Goal: Task Accomplishment & Management: Complete application form

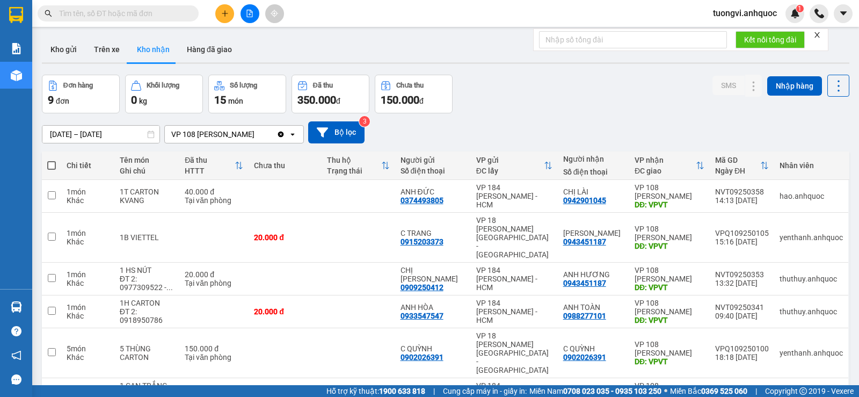
click at [222, 18] on button at bounding box center [224, 13] width 19 height 19
click at [223, 5] on button at bounding box center [224, 13] width 19 height 19
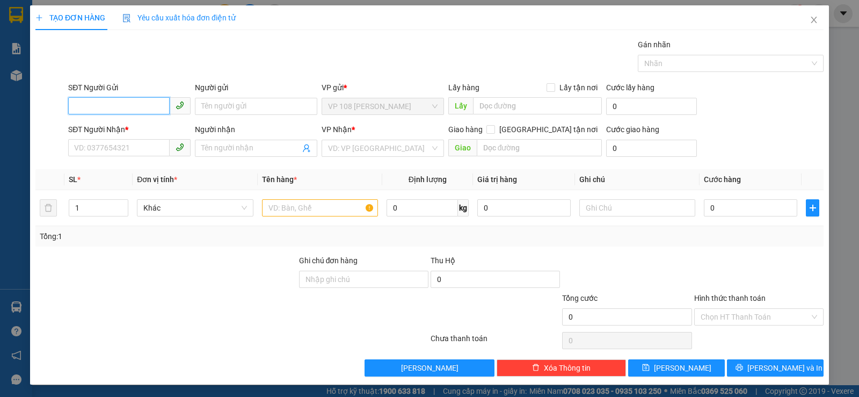
click at [150, 107] on input "SĐT Người Gửi" at bounding box center [118, 105] width 101 height 17
click at [239, 110] on input "Người gửi" at bounding box center [256, 106] width 122 height 17
click at [239, 109] on input "Người gửi" at bounding box center [256, 106] width 122 height 17
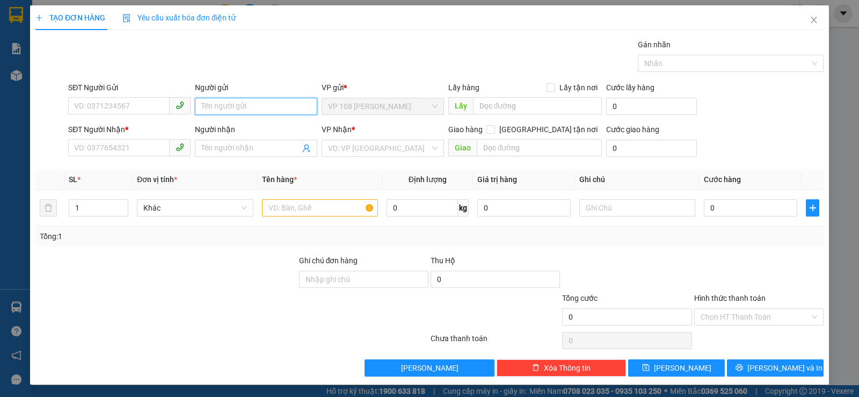
click at [239, 109] on input "Người gửi" at bounding box center [256, 106] width 122 height 17
type input "C DÂN"
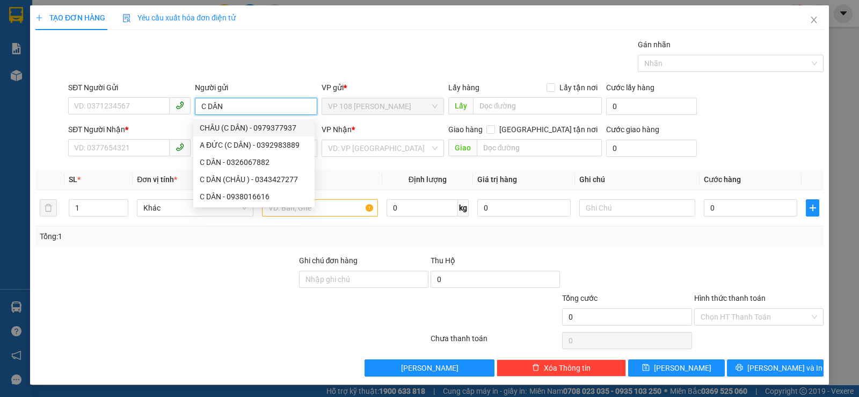
click at [244, 131] on div "CHÂU (C DÂN) - 0979377937" at bounding box center [254, 128] width 108 height 12
type input "0979377937"
type input "CHÂU (C DÂN)"
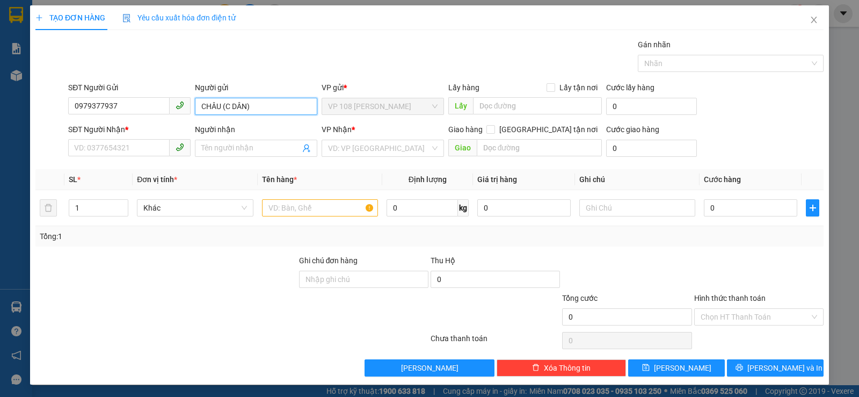
click at [241, 112] on input "CHÂU (C DÂN)" at bounding box center [256, 106] width 122 height 17
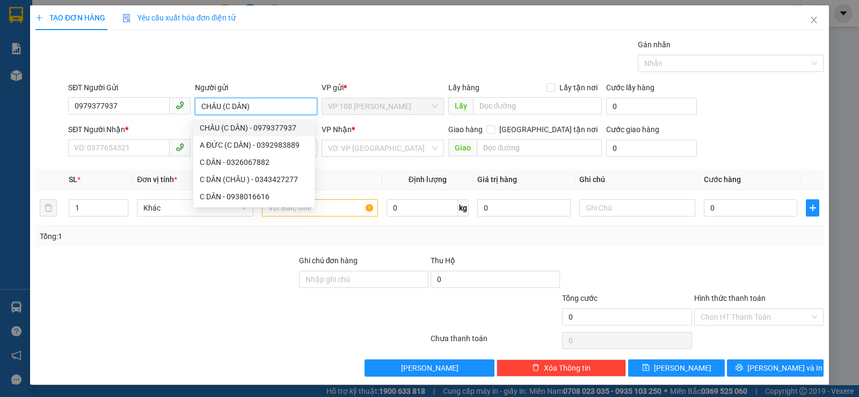
click at [241, 112] on input "CHÂU (C DÂN)" at bounding box center [256, 106] width 122 height 17
type input "C DÂN"
click at [231, 178] on div "C DÂN (CHÂU ) - 0343427277" at bounding box center [254, 179] width 108 height 12
type input "0343427277"
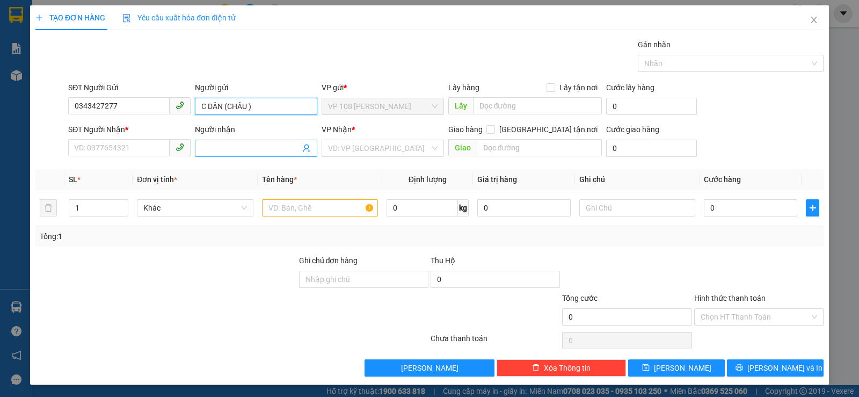
type input "C DÂN (CHÂU )"
click at [216, 156] on span at bounding box center [256, 148] width 122 height 17
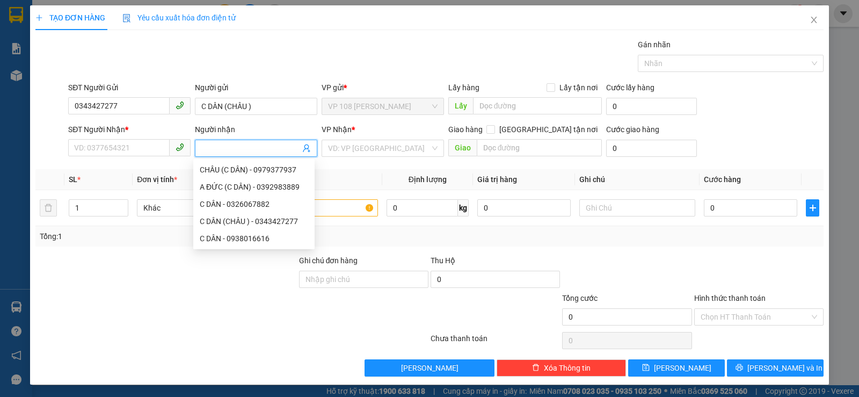
click at [221, 148] on input "Người nhận" at bounding box center [250, 148] width 99 height 12
click at [220, 160] on div "7681996 CHÂU (C DÂN) - 0979377937 A ĐỨC (C DÂN) - 0392983889 C DÂN - 0326067882…" at bounding box center [253, 204] width 121 height 90
click at [219, 164] on body "Kết quả tìm kiếm ( 0 ) Bộ lọc No Data tuongvi.anhquoc 1 Báo cáo Báo cáo dòng ti…" at bounding box center [429, 198] width 859 height 397
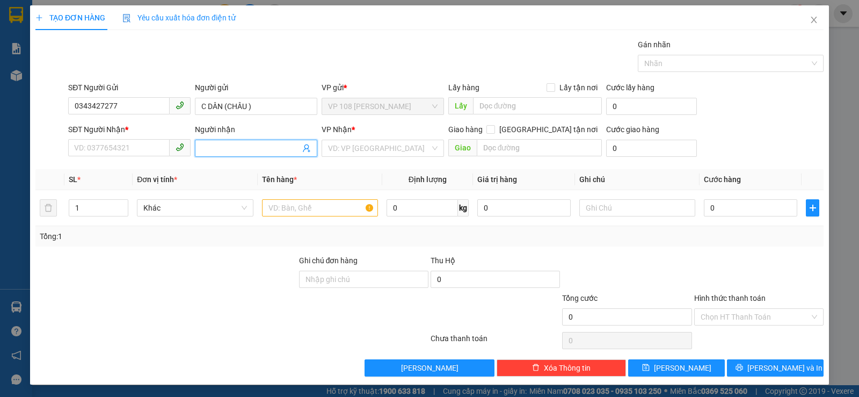
click at [229, 146] on input "Người nhận" at bounding box center [250, 148] width 99 height 12
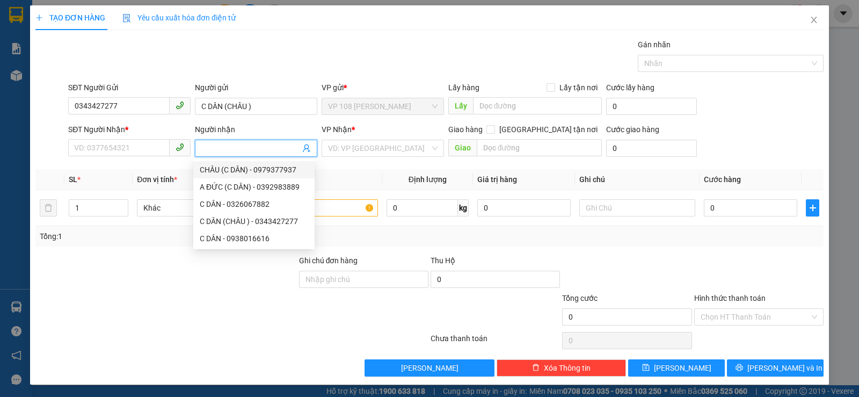
click at [231, 169] on div "CHÂU (C DÂN) - 0979377937" at bounding box center [254, 170] width 108 height 12
type input "0979377937"
type input "CHÂU (C DÂN)"
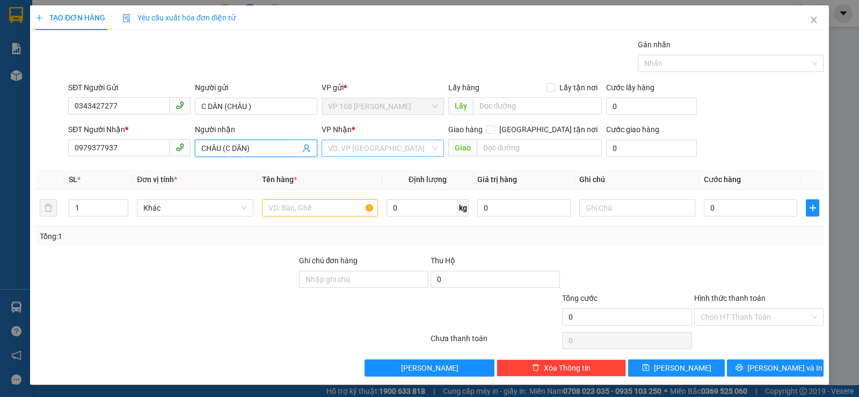
click at [352, 154] on input "search" at bounding box center [379, 148] width 102 height 16
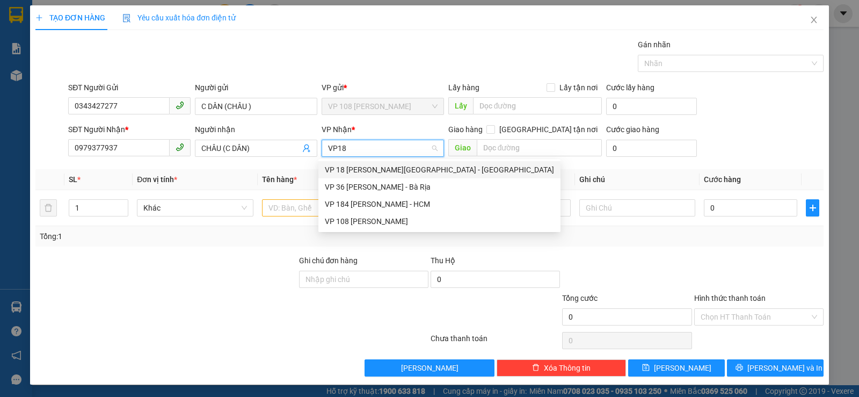
type input "VP184"
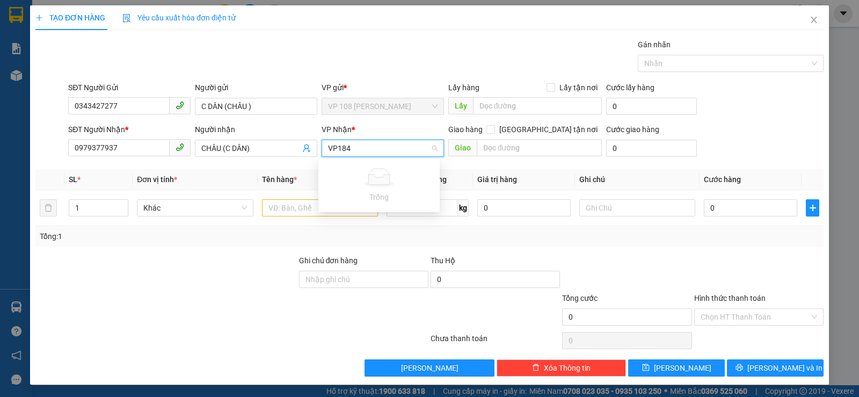
click at [409, 154] on input "VP184" at bounding box center [379, 148] width 102 height 16
click at [410, 154] on input "VP184" at bounding box center [379, 148] width 102 height 16
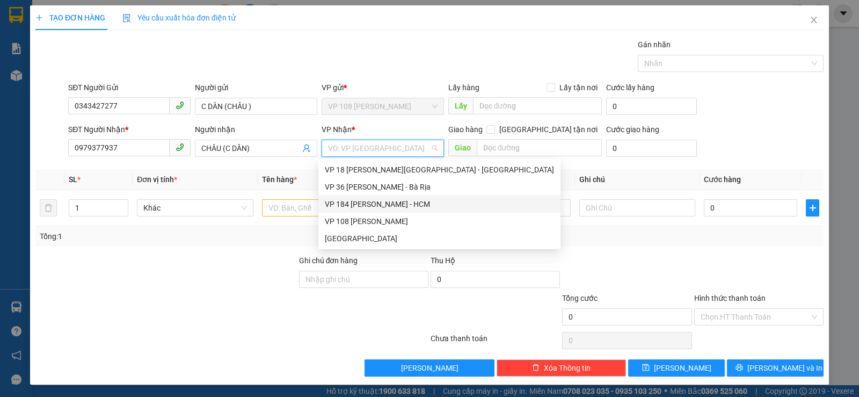
click at [400, 207] on div "VP 184 [PERSON_NAME] - HCM" at bounding box center [439, 204] width 229 height 12
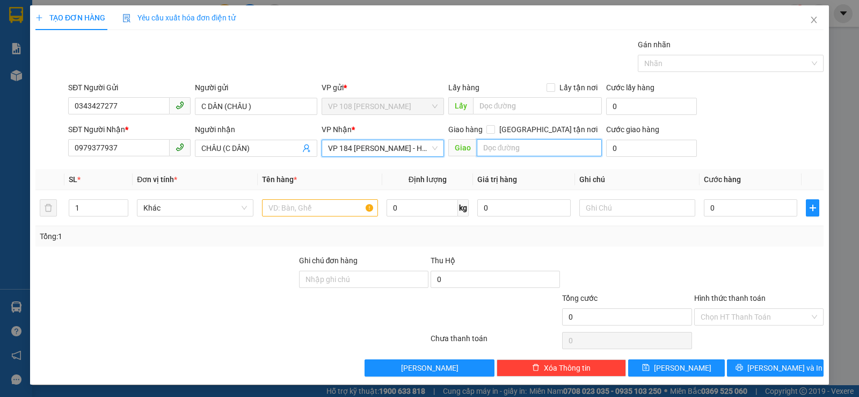
click at [502, 149] on input "text" at bounding box center [540, 147] width 126 height 17
type input "VP184"
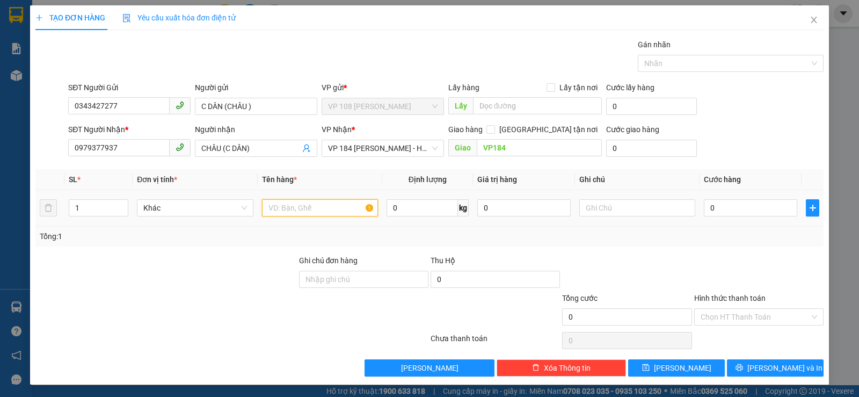
click at [315, 213] on input "text" at bounding box center [320, 207] width 116 height 17
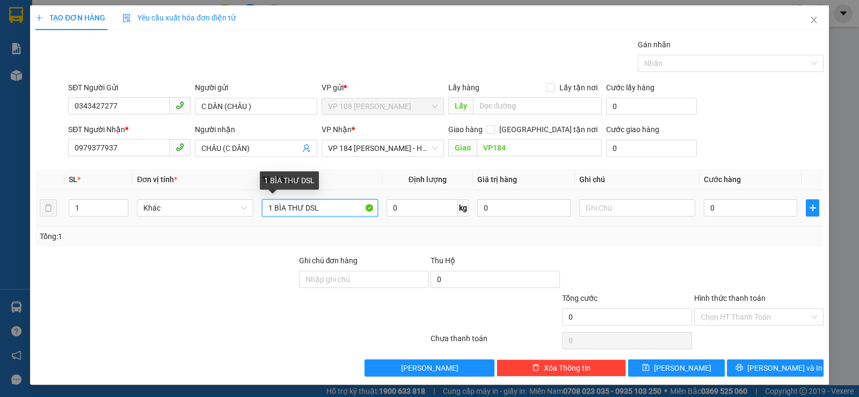
click at [308, 208] on input "1 BÌA THƯ DSL" at bounding box center [320, 207] width 116 height 17
click at [309, 209] on input "1 BÌA THƯ DSL" at bounding box center [320, 207] width 116 height 17
type input "1 BÌA THƯ DHL"
click at [718, 206] on input "0" at bounding box center [750, 207] width 93 height 17
type input "2"
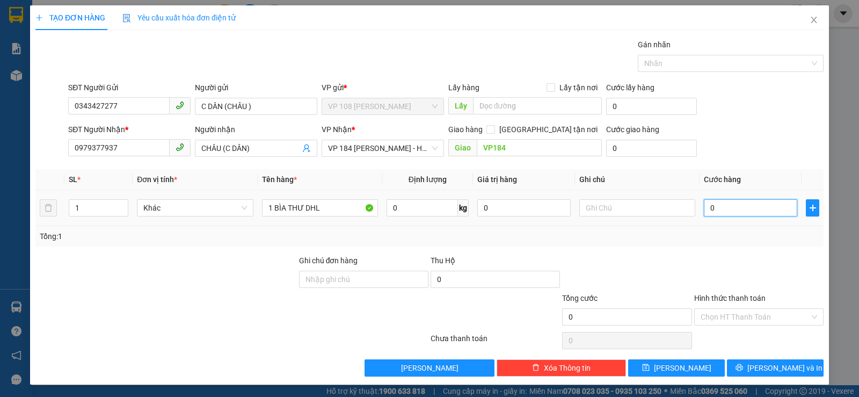
type input "2"
type input "20"
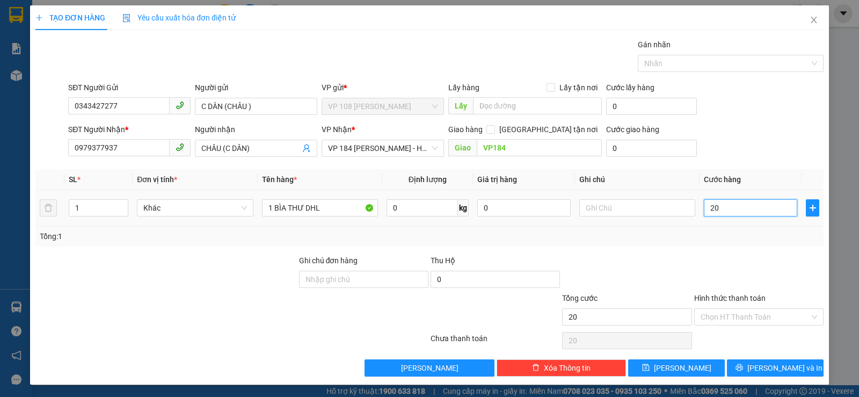
type input "200"
type input "2.000"
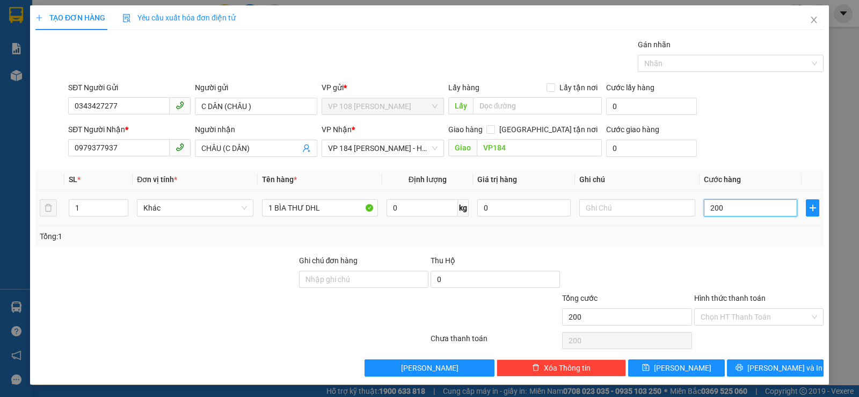
type input "2.000"
type input "20.000"
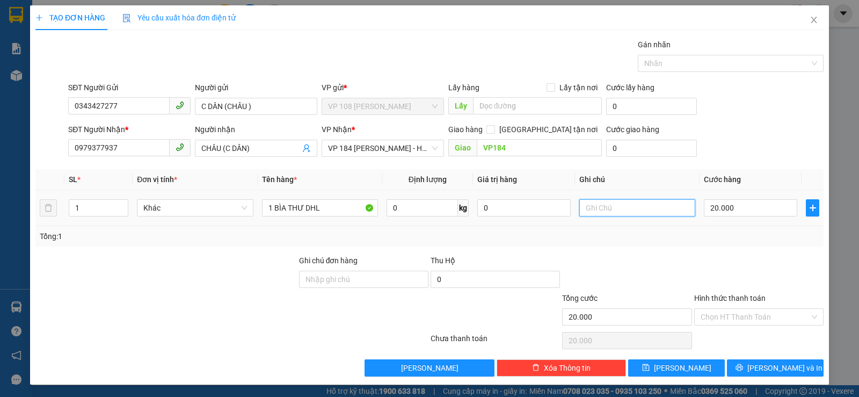
click at [592, 207] on input "text" at bounding box center [637, 207] width 116 height 17
type input "CK SCB 12/9"
drag, startPoint x: 762, startPoint y: 310, endPoint x: 756, endPoint y: 321, distance: 12.1
click at [761, 312] on input "Hình thức thanh toán" at bounding box center [755, 317] width 109 height 16
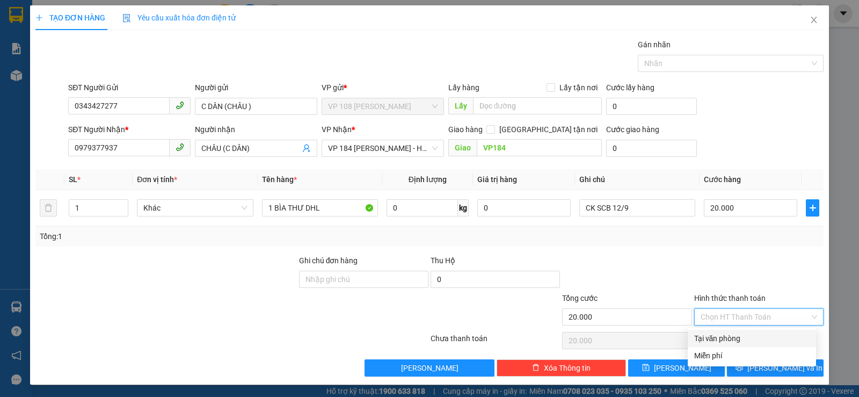
click at [716, 336] on div "Tại văn phòng" at bounding box center [751, 338] width 115 height 12
type input "0"
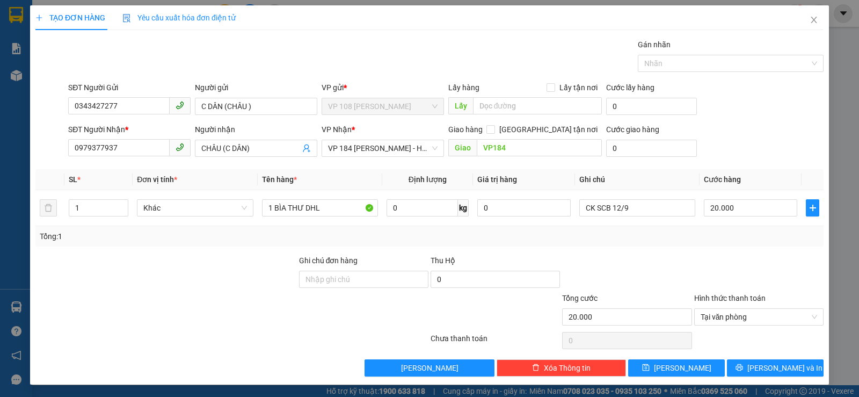
click at [740, 356] on div "Transit Pickup Surcharge Ids Transit Deliver Surcharge Ids Transit Deliver Surc…" at bounding box center [429, 208] width 788 height 338
click at [740, 361] on button "[PERSON_NAME] và In" at bounding box center [775, 367] width 97 height 17
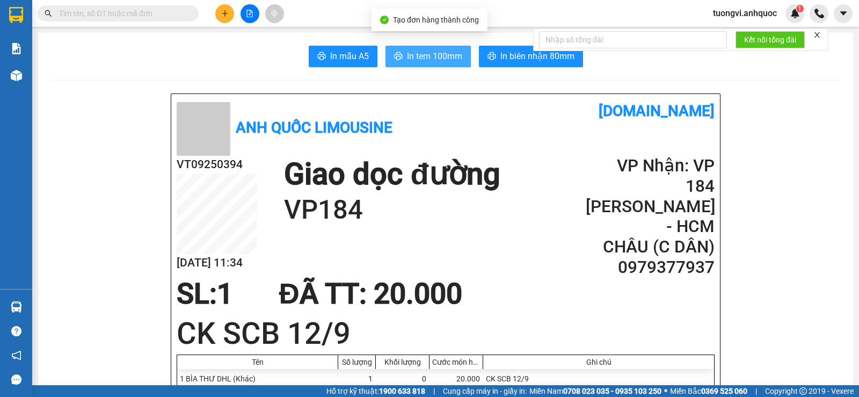
click at [443, 58] on span "In tem 100mm" at bounding box center [434, 55] width 55 height 13
click at [447, 61] on span "In tem 100mm" at bounding box center [434, 55] width 55 height 13
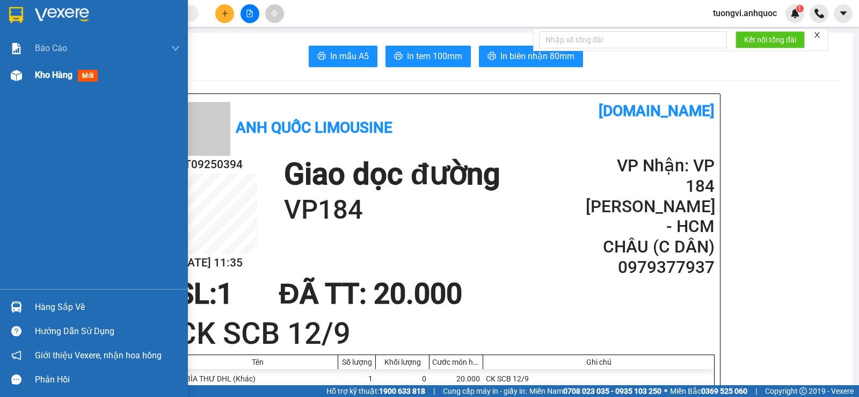
drag, startPoint x: 45, startPoint y: 89, endPoint x: 64, endPoint y: 69, distance: 27.7
click at [47, 88] on div "Báo cáo Báo cáo dòng tiền (nhân viên) Doanh số tạo đơn theo VP gửi (nhân viên) …" at bounding box center [94, 162] width 188 height 254
click at [64, 69] on div "Kho hàng mới" at bounding box center [68, 74] width 67 height 13
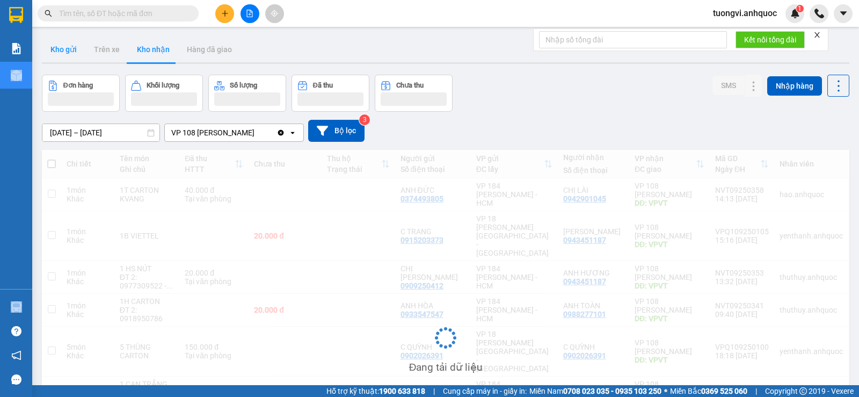
click at [63, 53] on button "Kho gửi" at bounding box center [63, 50] width 43 height 26
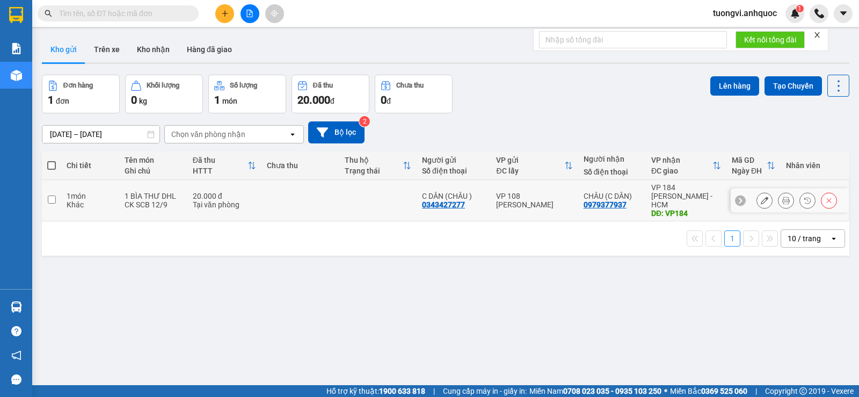
click at [551, 193] on div "VP 108 [PERSON_NAME]" at bounding box center [534, 200] width 76 height 17
checkbox input "true"
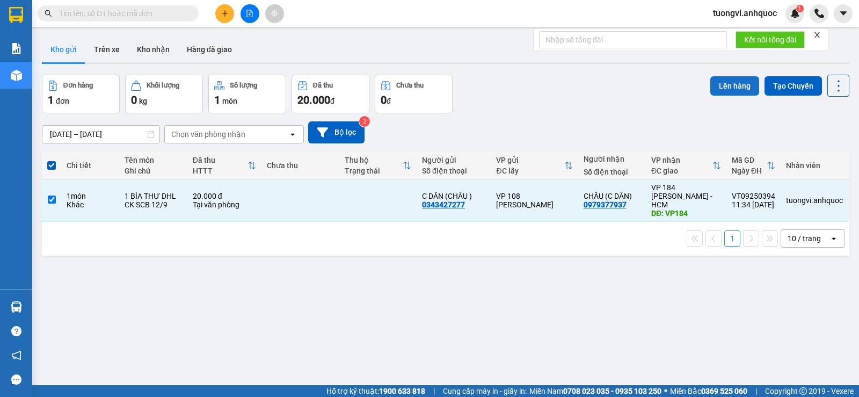
click at [723, 76] on button "Lên hàng" at bounding box center [734, 85] width 49 height 19
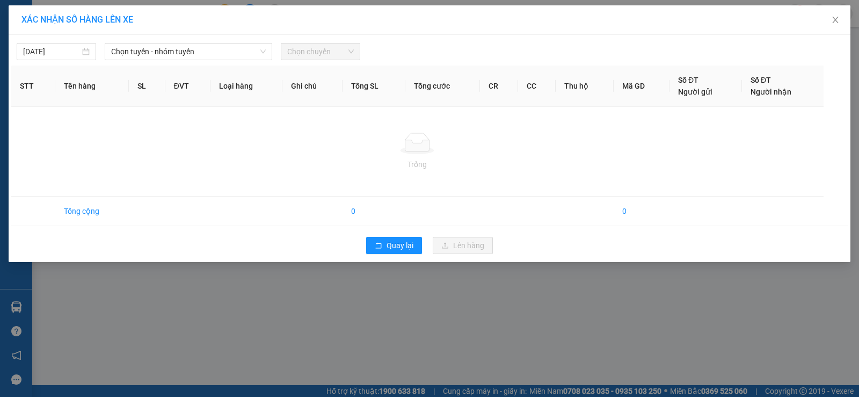
click at [266, 61] on div "12/09/2025 Chọn tuyến - nhóm tuyến Chọn chuyến STT Tên hàng SL ĐVT Loại hàng Gh…" at bounding box center [430, 148] width 842 height 227
drag, startPoint x: 262, startPoint y: 56, endPoint x: 217, endPoint y: 135, distance: 89.9
click at [261, 56] on span "Chọn tuyến - nhóm tuyến" at bounding box center [188, 51] width 155 height 16
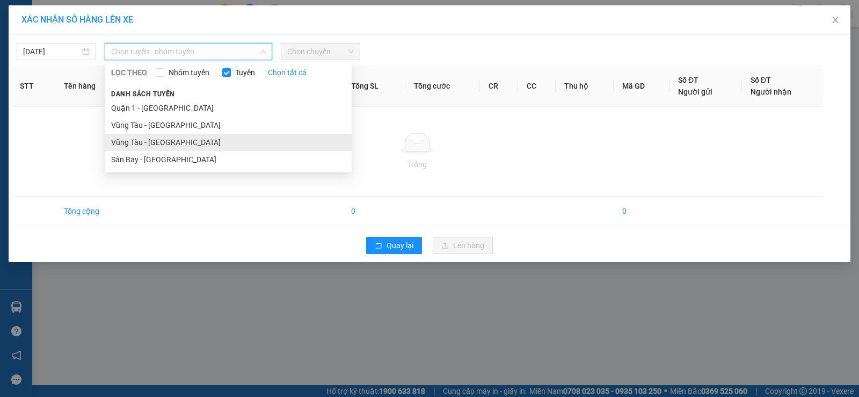
click at [217, 135] on li "Vũng Tàu - Sân Bay" at bounding box center [228, 142] width 247 height 17
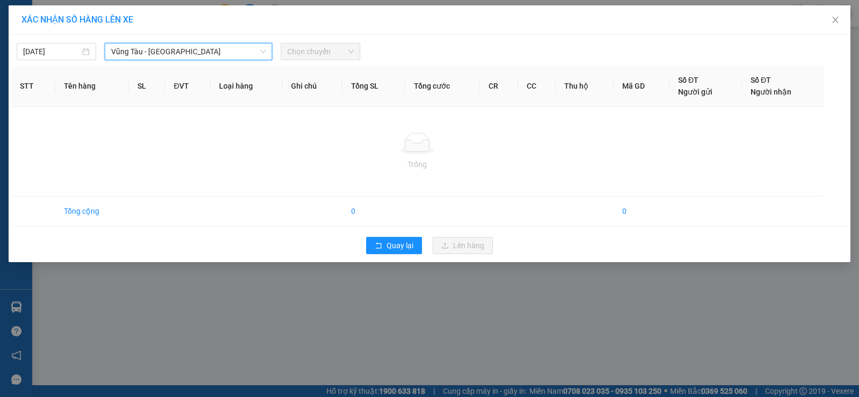
click at [306, 49] on span "Chọn chuyến" at bounding box center [320, 51] width 67 height 16
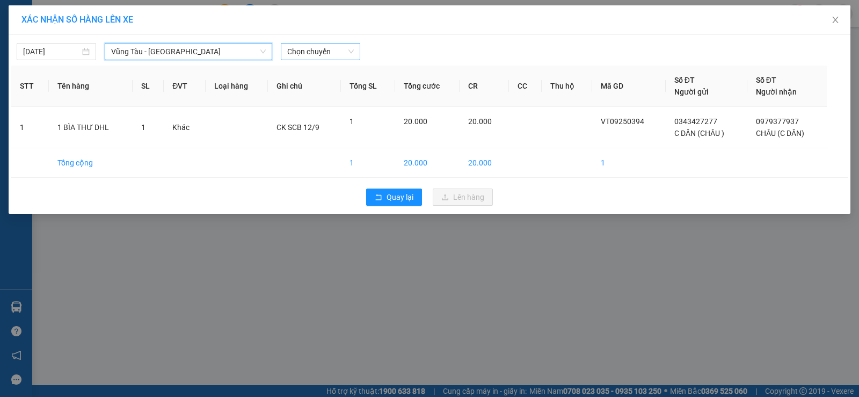
click at [312, 52] on span "Chọn chuyến" at bounding box center [320, 51] width 67 height 16
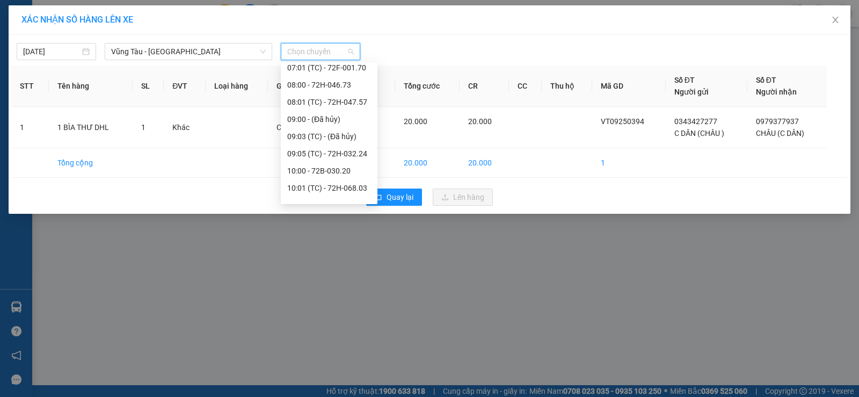
scroll to position [215, 0]
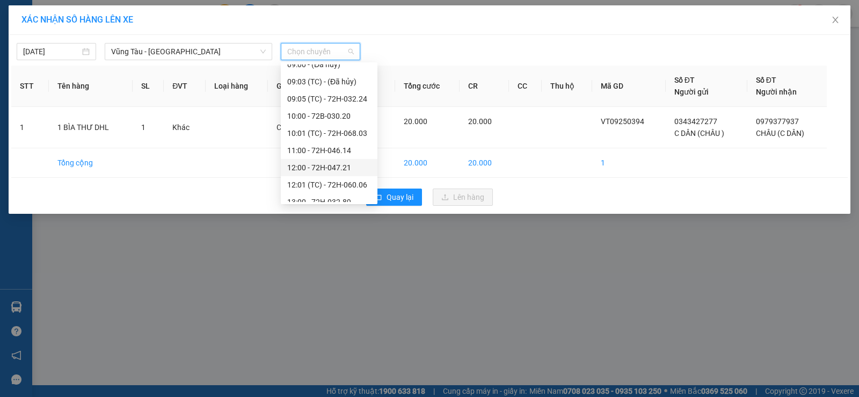
click at [336, 167] on div "12:00 - 72H-047.21" at bounding box center [329, 168] width 84 height 12
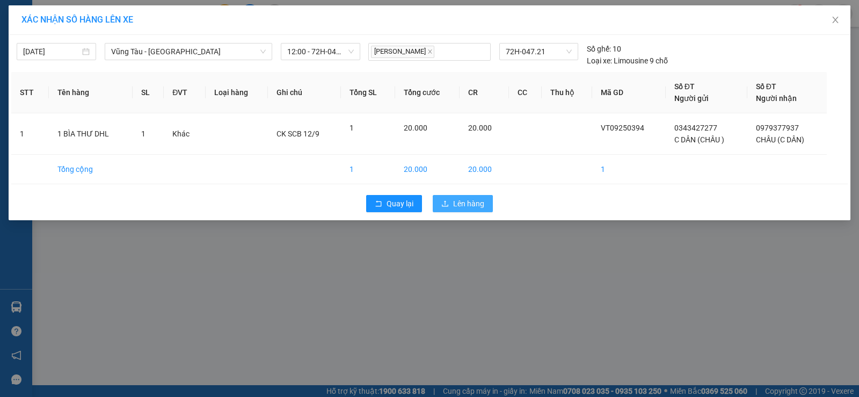
click at [444, 205] on icon "upload" at bounding box center [445, 204] width 8 height 8
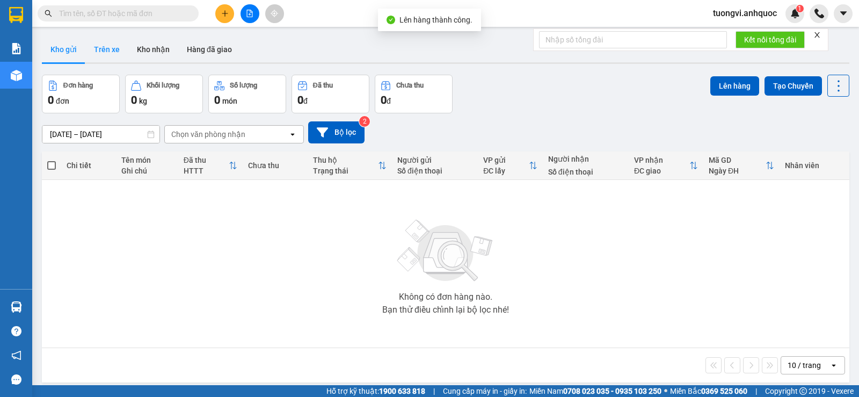
click at [112, 53] on button "Trên xe" at bounding box center [106, 50] width 43 height 26
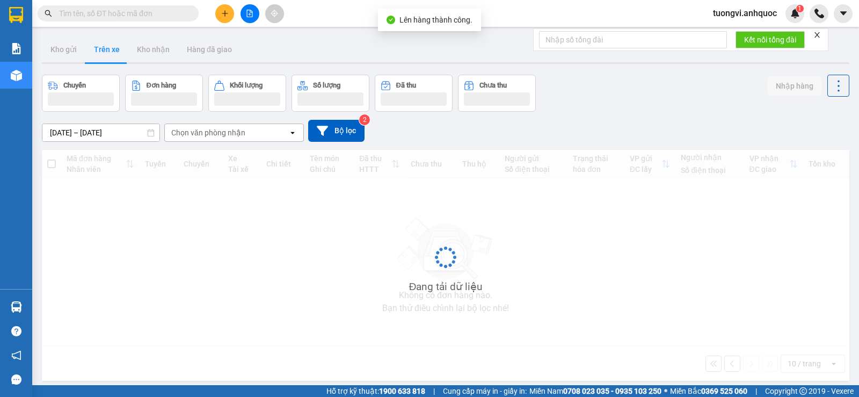
click at [112, 53] on button "Trên xe" at bounding box center [106, 50] width 43 height 26
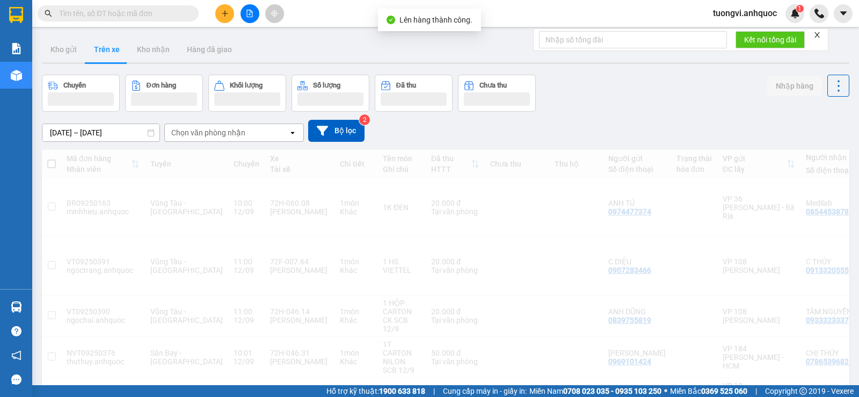
click at [112, 53] on button "Trên xe" at bounding box center [106, 50] width 43 height 26
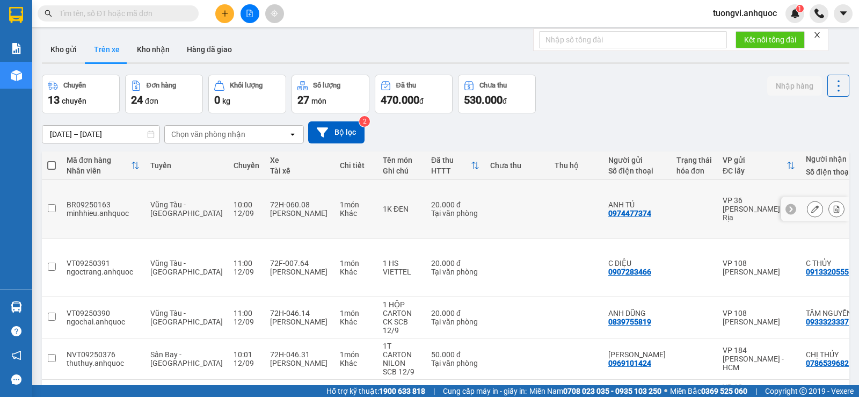
click at [834, 200] on button at bounding box center [836, 209] width 15 height 19
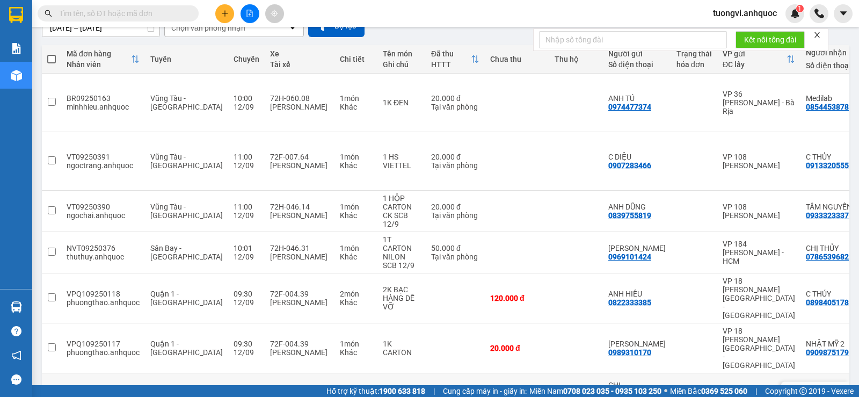
scroll to position [188, 0]
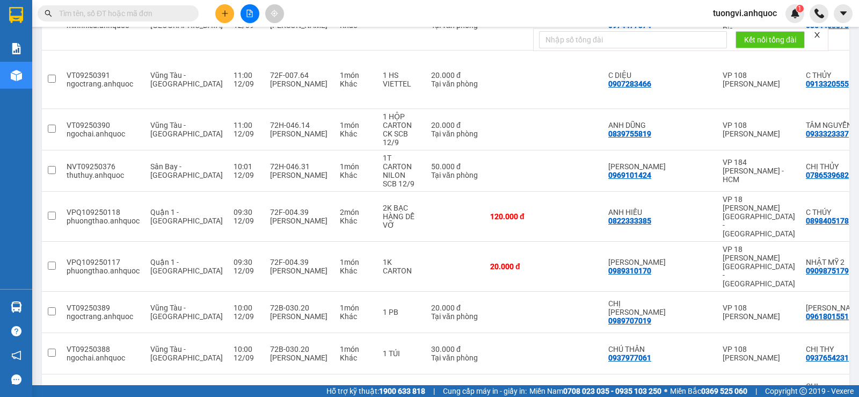
click at [643, 361] on div "Mã đơn hàng Nhân viên Tuyến Chuyến Xe Tài xế Chi tiết Tên món Ghi chú Đã thu HT…" at bounding box center [446, 222] width 808 height 519
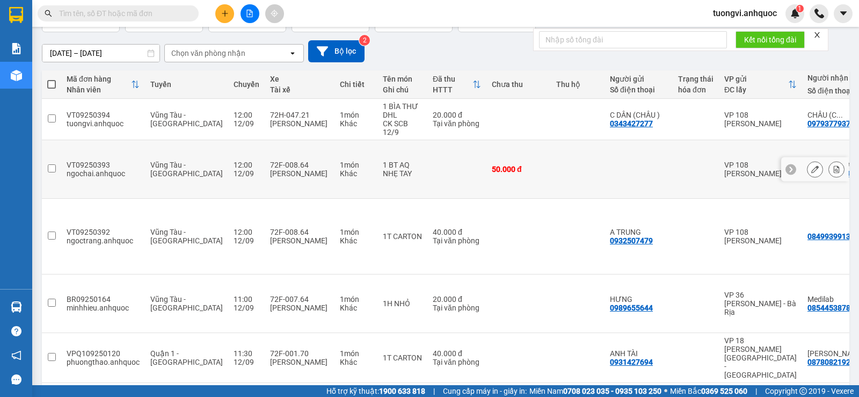
scroll to position [81, 0]
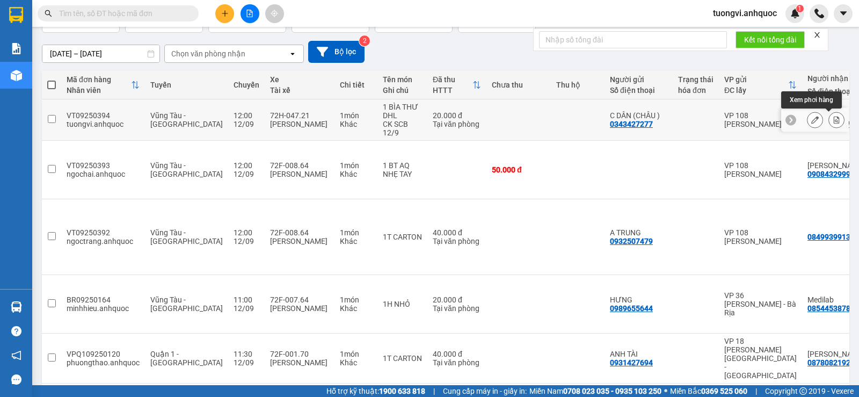
click at [833, 120] on icon at bounding box center [837, 120] width 8 height 8
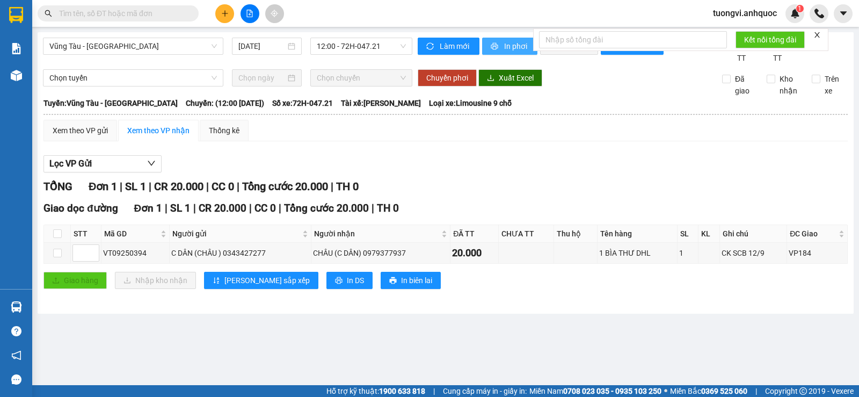
click at [502, 47] on button "In phơi" at bounding box center [509, 46] width 55 height 17
click at [512, 47] on span "In phơi" at bounding box center [516, 46] width 25 height 12
click at [513, 40] on button "In phơi" at bounding box center [509, 46] width 55 height 17
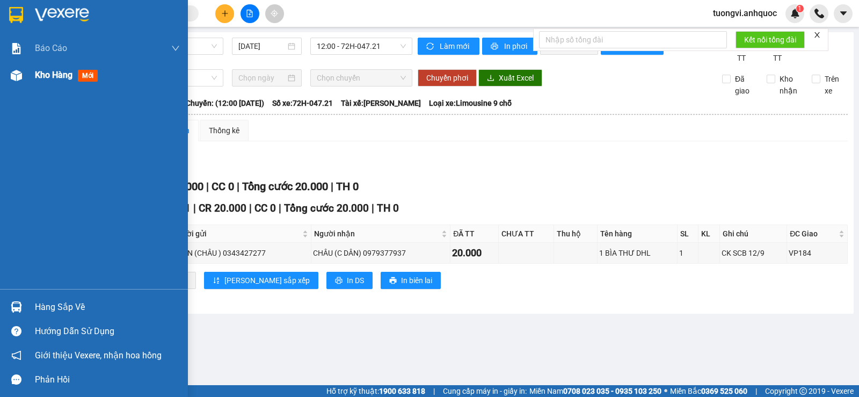
click at [24, 81] on div at bounding box center [16, 75] width 19 height 19
